Goal: Find specific page/section: Find specific page/section

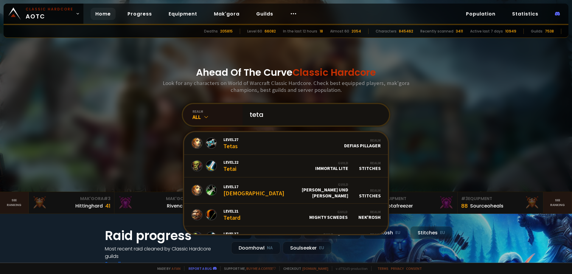
click at [267, 113] on input "teta" at bounding box center [314, 114] width 136 height 21
type input "tetaras"
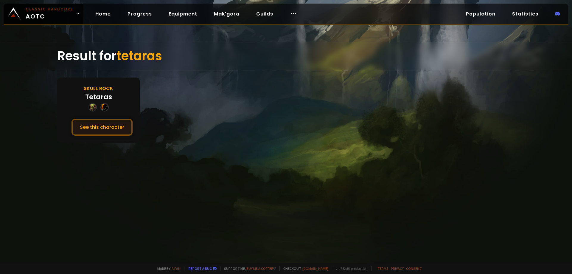
click at [105, 127] on button "See this character" at bounding box center [101, 127] width 61 height 17
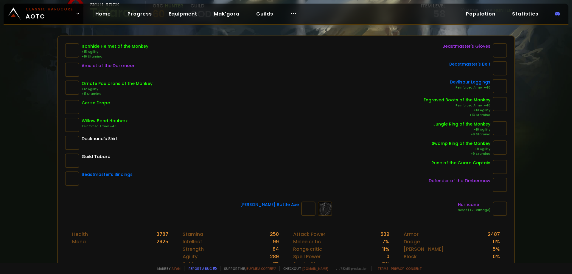
scroll to position [60, 0]
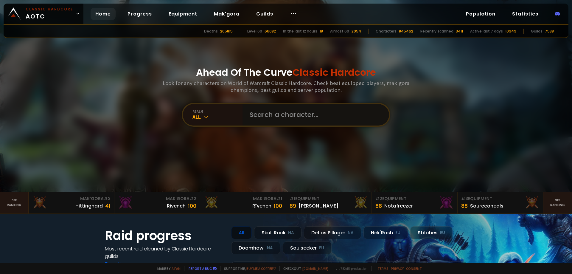
click at [262, 116] on input "text" at bounding box center [314, 114] width 136 height 21
type input "tetarass"
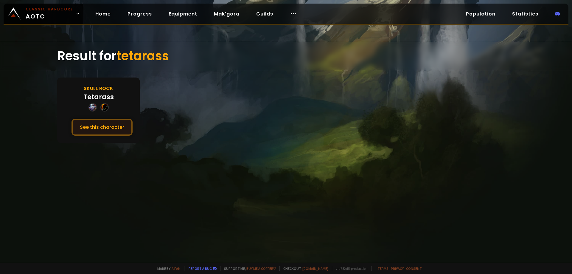
click at [110, 125] on button "See this character" at bounding box center [101, 127] width 61 height 17
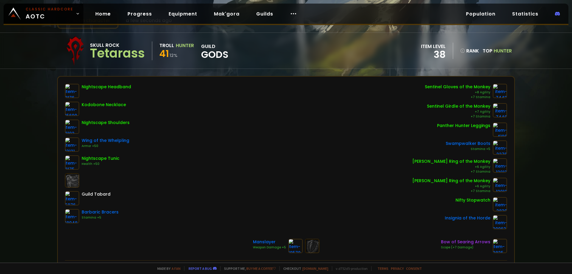
scroll to position [60, 0]
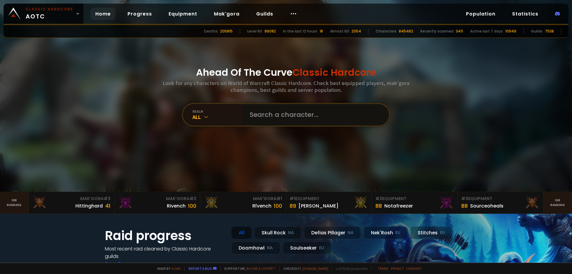
click at [264, 116] on input "text" at bounding box center [314, 114] width 136 height 21
type input "clammedia"
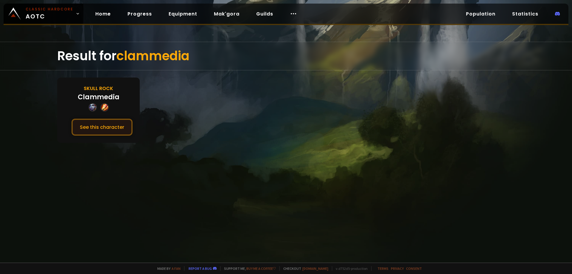
click at [107, 128] on button "See this character" at bounding box center [101, 127] width 61 height 17
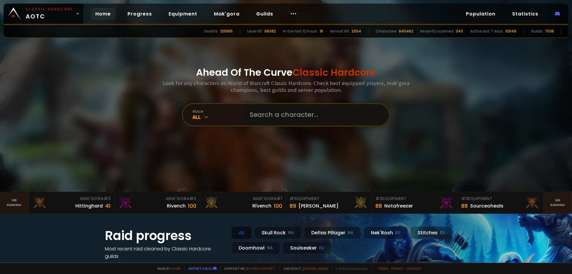
click at [274, 113] on input "text" at bounding box center [314, 114] width 136 height 21
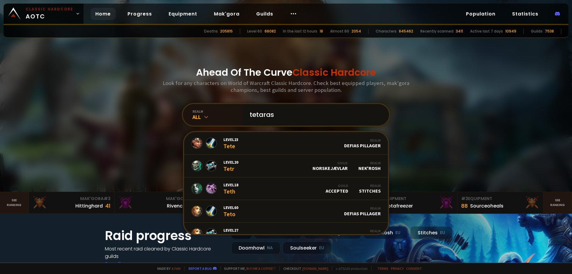
type input "tetarass"
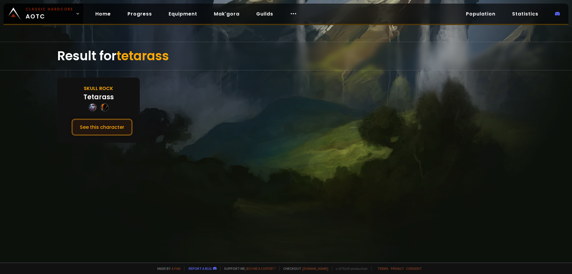
click at [99, 125] on button "See this character" at bounding box center [101, 127] width 61 height 17
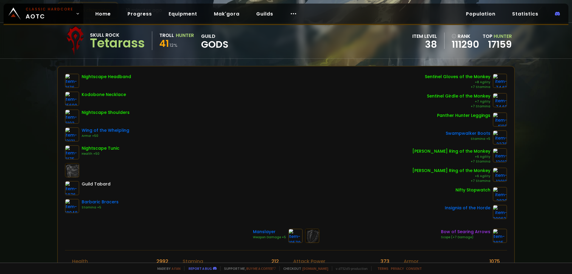
scroll to position [30, 0]
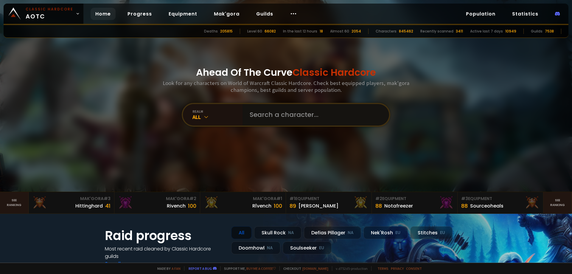
click at [270, 112] on input "text" at bounding box center [314, 114] width 136 height 21
type input "wig"
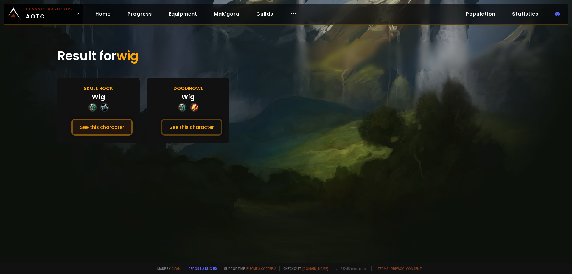
click at [92, 130] on button "See this character" at bounding box center [101, 127] width 61 height 17
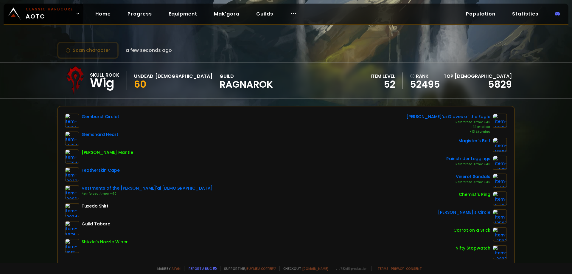
scroll to position [30, 0]
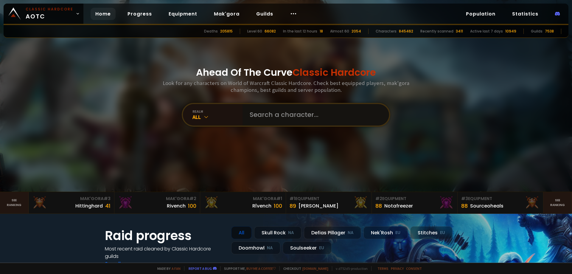
click at [267, 116] on input "text" at bounding box center [314, 114] width 136 height 21
type input "bustop"
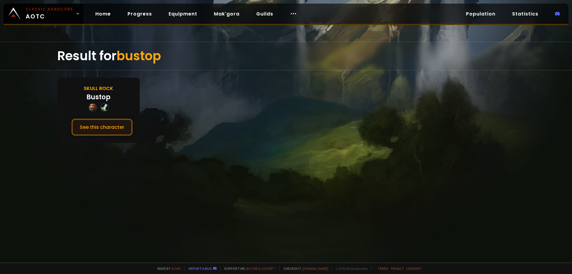
click at [104, 133] on button "See this character" at bounding box center [101, 127] width 61 height 17
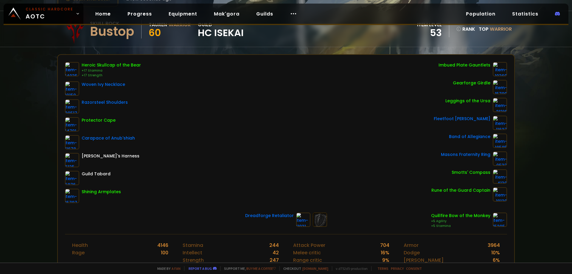
scroll to position [60, 0]
